Goal: Task Accomplishment & Management: Manage account settings

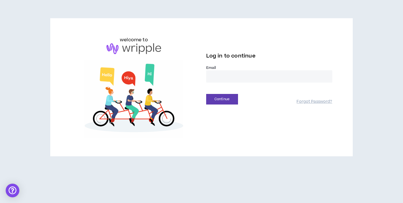
click at [267, 78] on input "email" at bounding box center [269, 76] width 126 height 12
type input "**********"
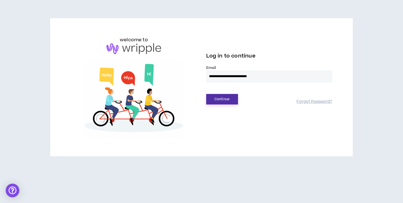
click at [230, 94] on button "Continue" at bounding box center [222, 99] width 32 height 11
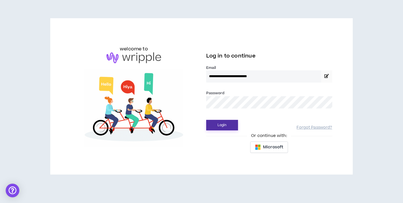
click at [231, 125] on button "Login" at bounding box center [222, 125] width 32 height 11
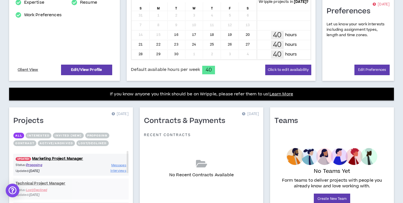
scroll to position [181, 0]
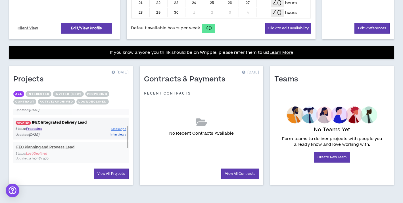
click at [117, 134] on span "Interviews" at bounding box center [119, 134] width 16 height 4
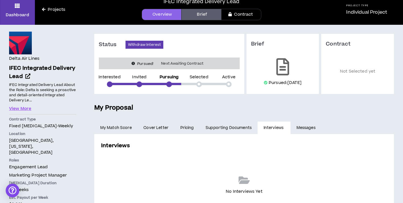
scroll to position [17, 0]
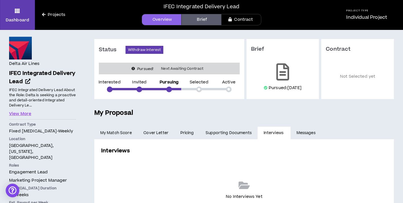
click at [205, 22] on link "Brief" at bounding box center [202, 19] width 40 height 11
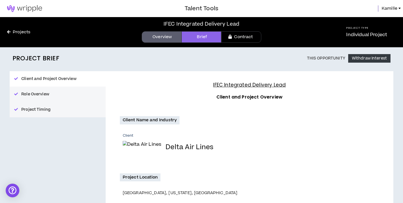
click at [159, 39] on link "Overview" at bounding box center [162, 36] width 40 height 11
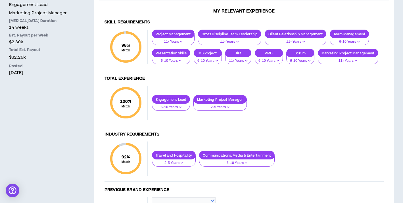
scroll to position [180, 0]
